Goal: Subscribe to service/newsletter

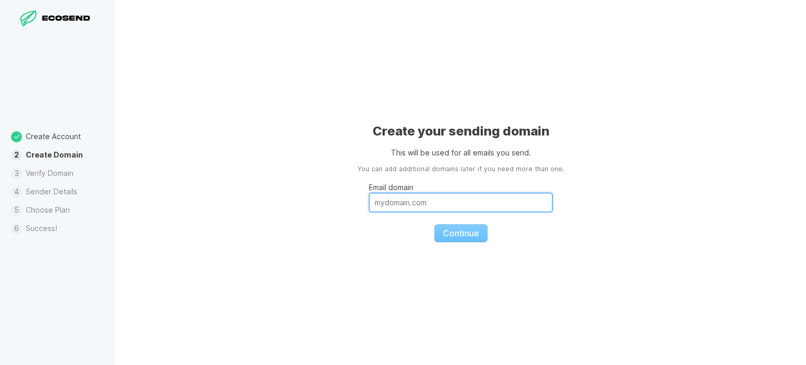
click at [459, 211] on input "Email domain" at bounding box center [461, 201] width 184 height 19
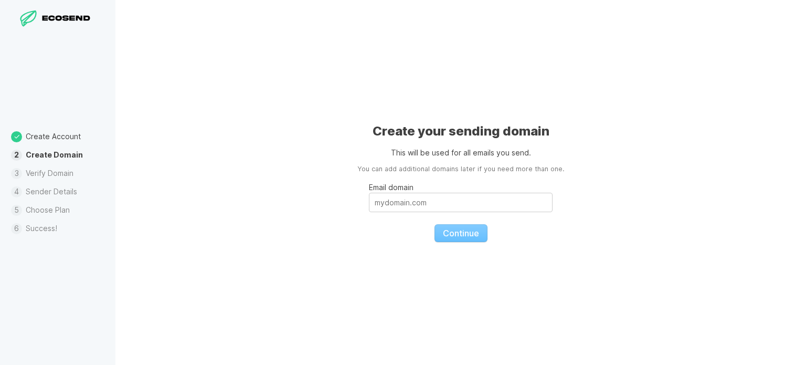
click at [446, 151] on p "This will be used for all emails you send." at bounding box center [461, 152] width 140 height 11
click at [381, 130] on h1 "Create your sending domain" at bounding box center [460, 131] width 177 height 17
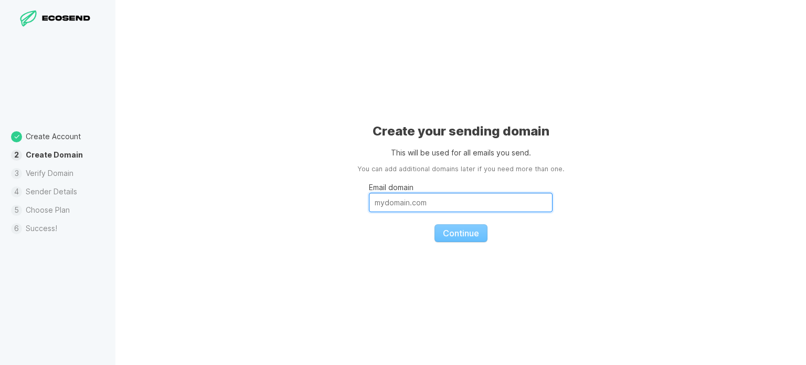
click at [425, 205] on input "Email domain" at bounding box center [461, 201] width 184 height 19
type input "[DOMAIN_NAME]"
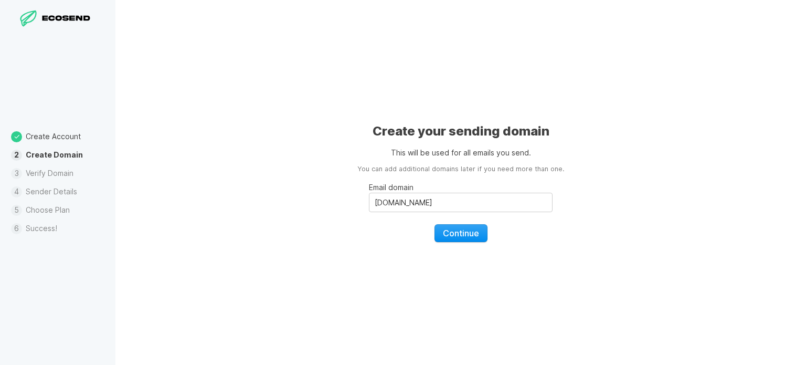
click at [456, 241] on button "Continue" at bounding box center [460, 233] width 53 height 18
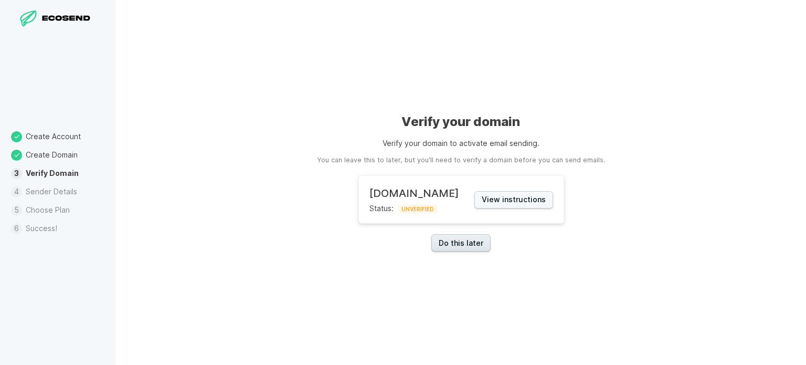
click at [447, 245] on link "Do this later" at bounding box center [460, 242] width 59 height 17
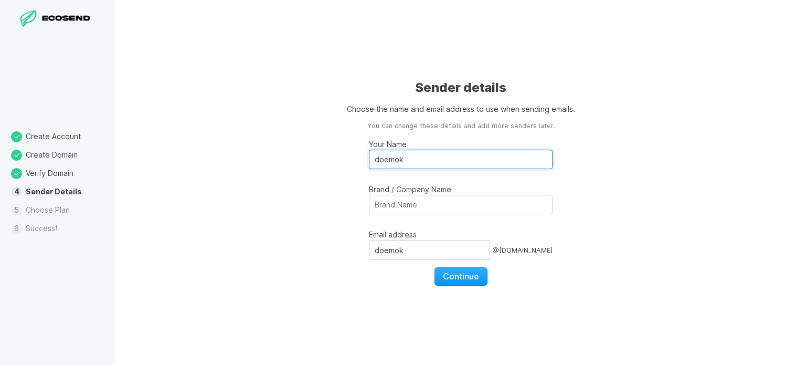
click at [450, 160] on input "doemok" at bounding box center [461, 158] width 184 height 19
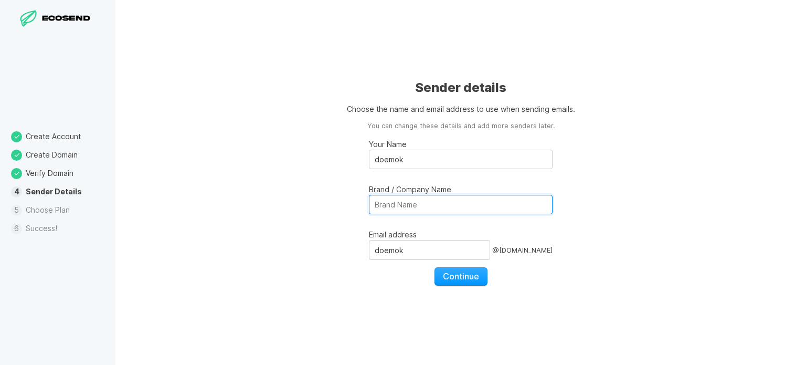
click at [443, 202] on input "Brand / Company Name" at bounding box center [461, 204] width 184 height 19
click at [462, 206] on input "Brand / Company Name" at bounding box center [461, 204] width 184 height 19
type input "doemok"
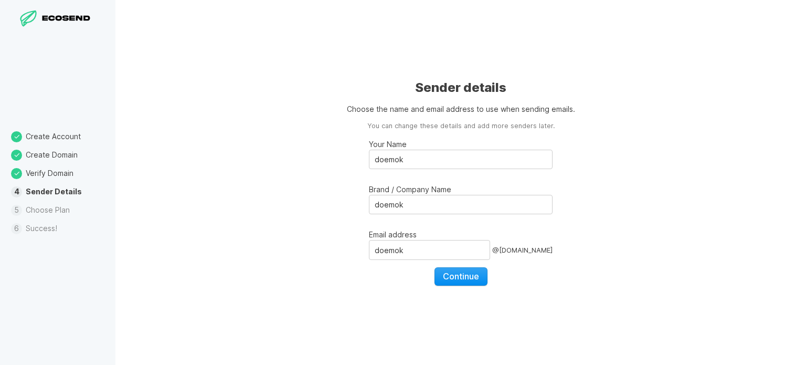
click at [458, 269] on button "Continue" at bounding box center [460, 276] width 53 height 18
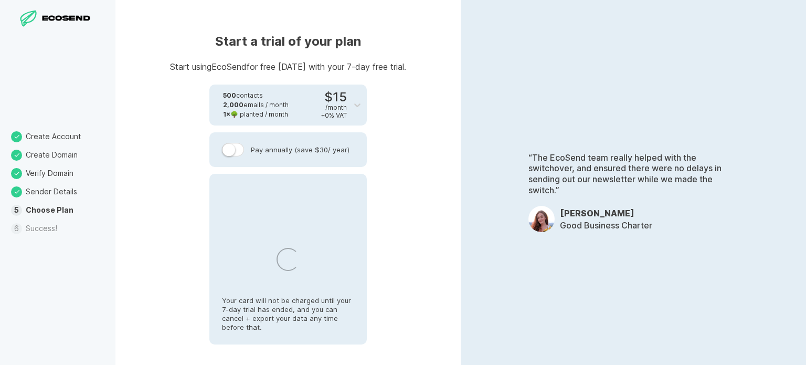
select select "SG"
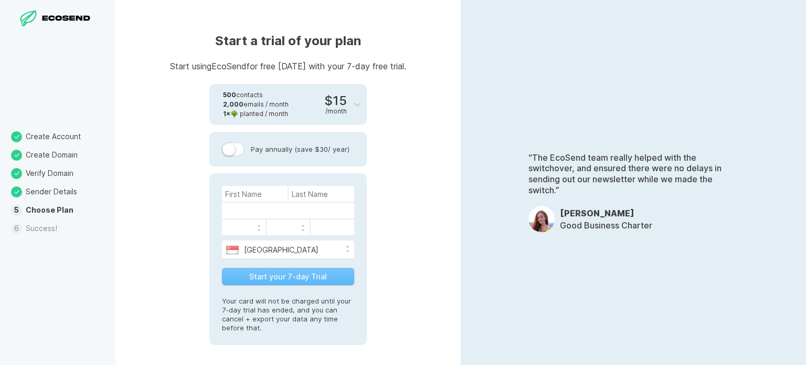
click at [258, 107] on div "2,000 emails / month" at bounding box center [256, 104] width 66 height 9
click at [38, 232] on li "Success!" at bounding box center [57, 228] width 115 height 18
click at [70, 20] on icon at bounding box center [67, 18] width 52 height 7
